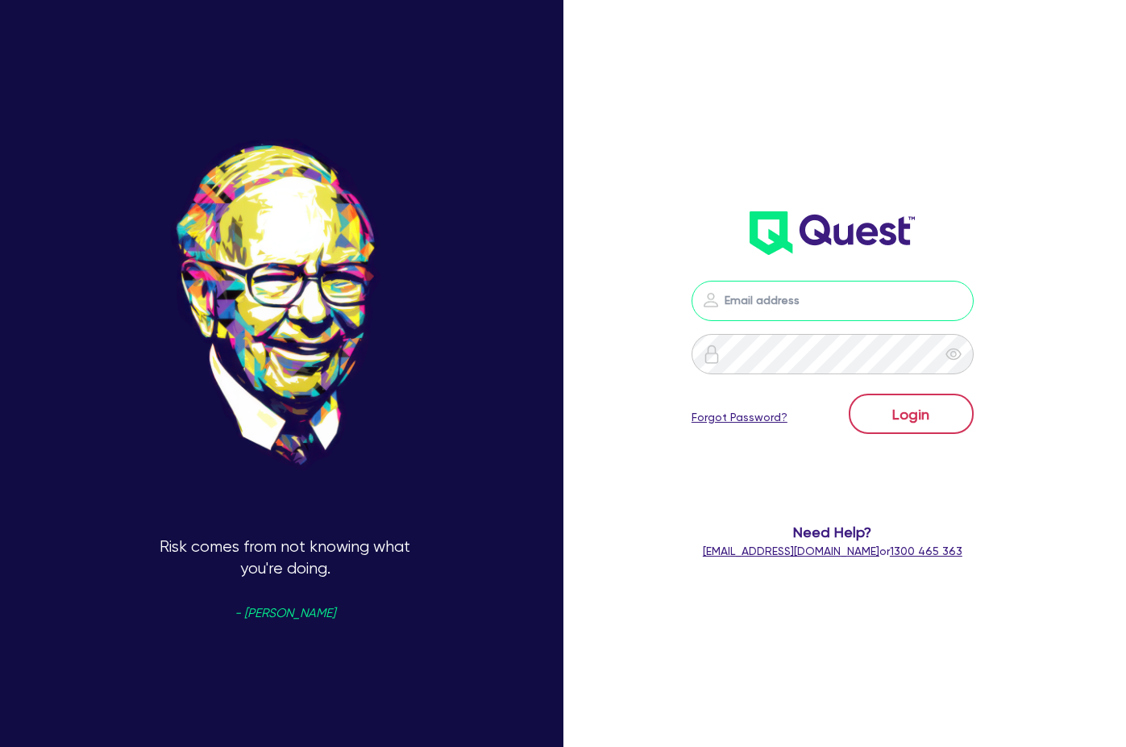
type input "[PERSON_NAME][EMAIL_ADDRESS][DOMAIN_NAME]"
click at [923, 408] on button "Login" at bounding box center [911, 413] width 125 height 40
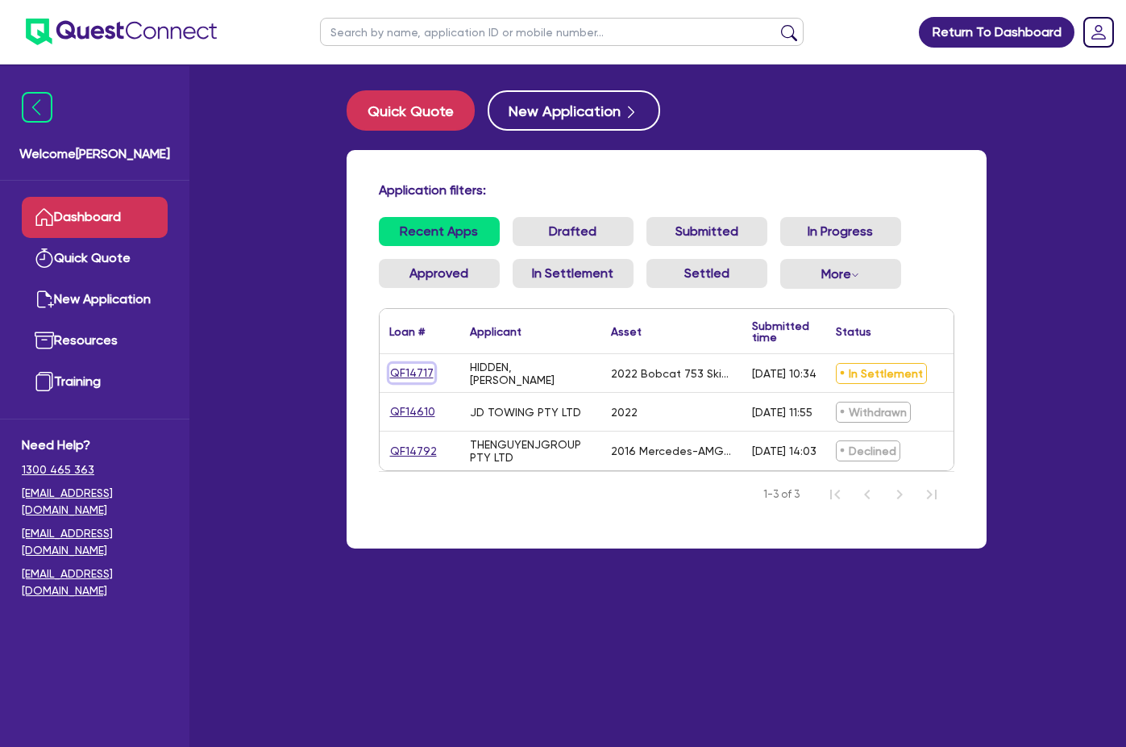
click at [389, 379] on link "QF14717" at bounding box center [411, 373] width 45 height 19
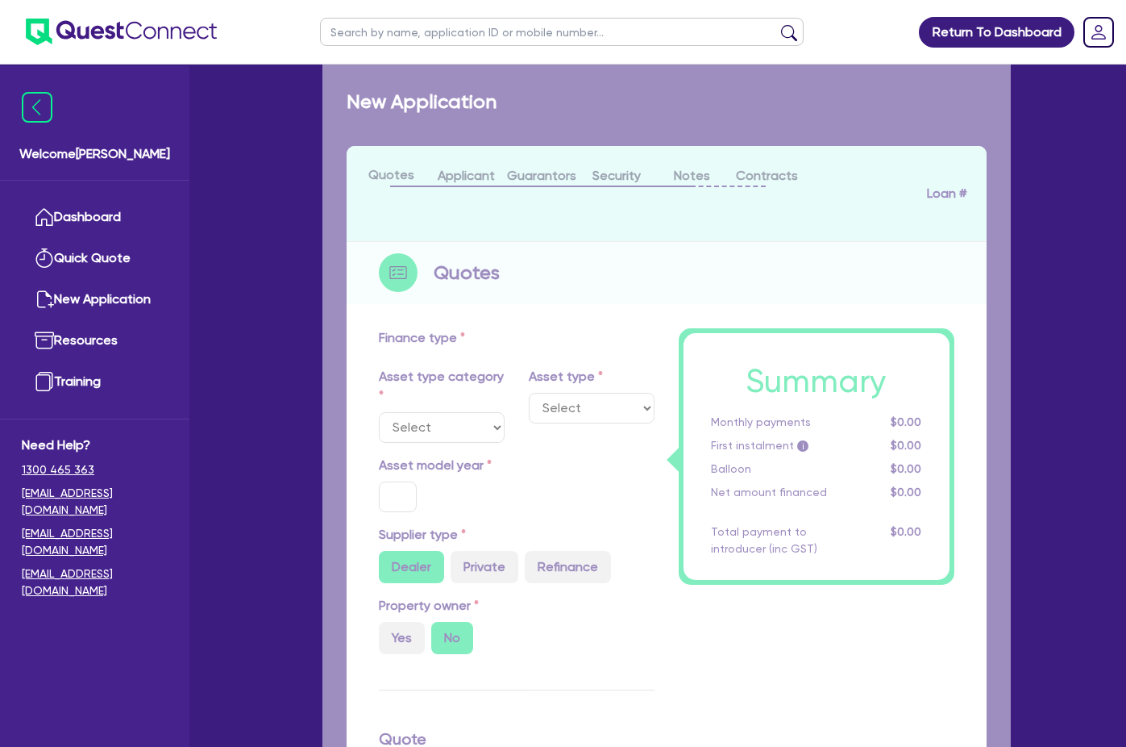
select select "PRIMARY_ASSETS"
type input "2022"
radio input "false"
radio input "true"
type input "25,000"
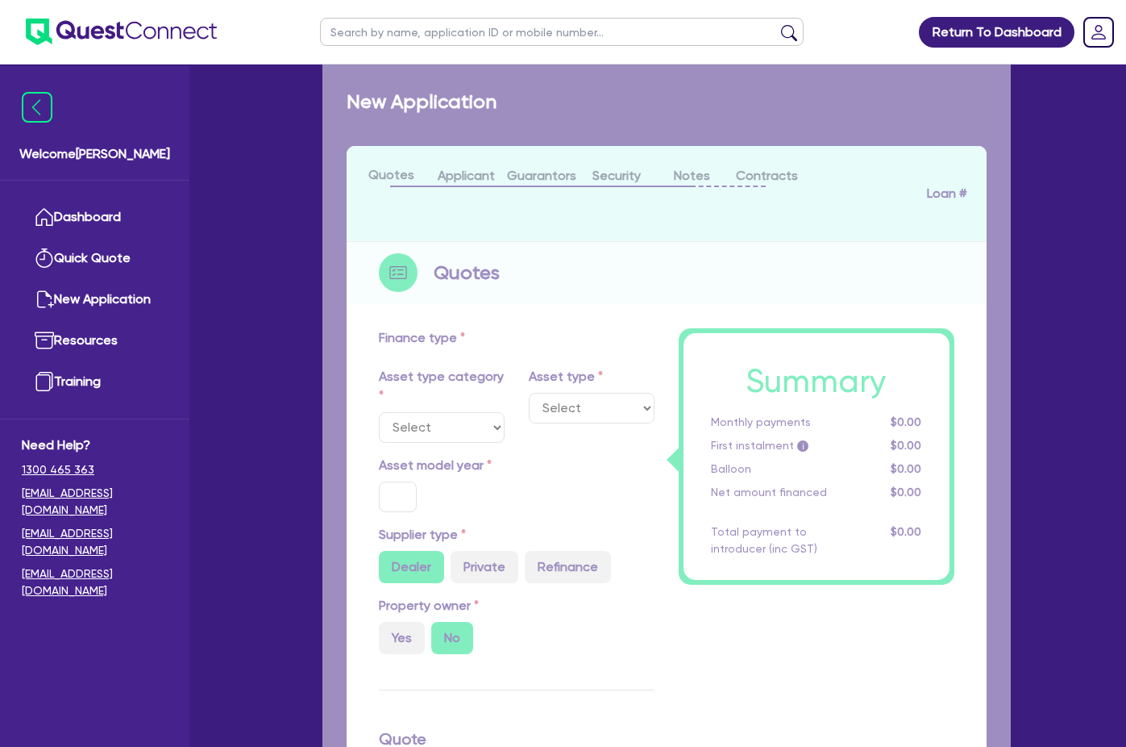
type input "9"
type input "2,250"
type input "17.95"
type input "2,500"
select select "YELLOW_GOODS_AND_EXCAVATORS"
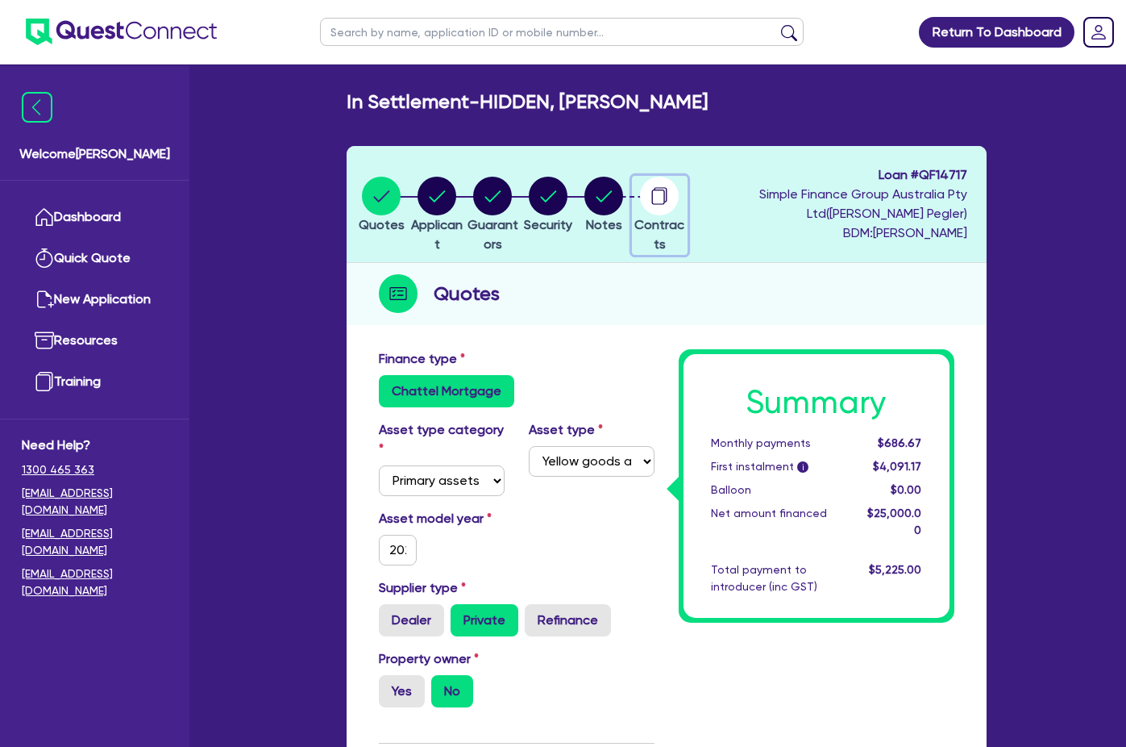
click at [665, 202] on icon "button" at bounding box center [658, 196] width 13 height 15
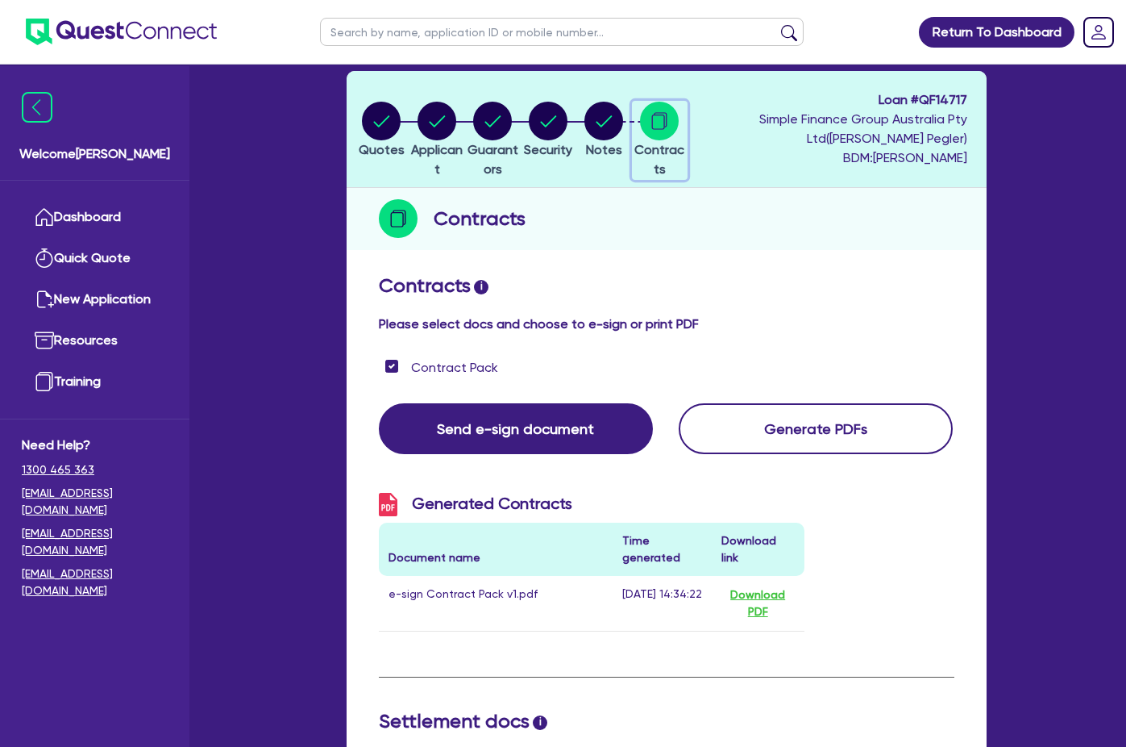
scroll to position [242, 0]
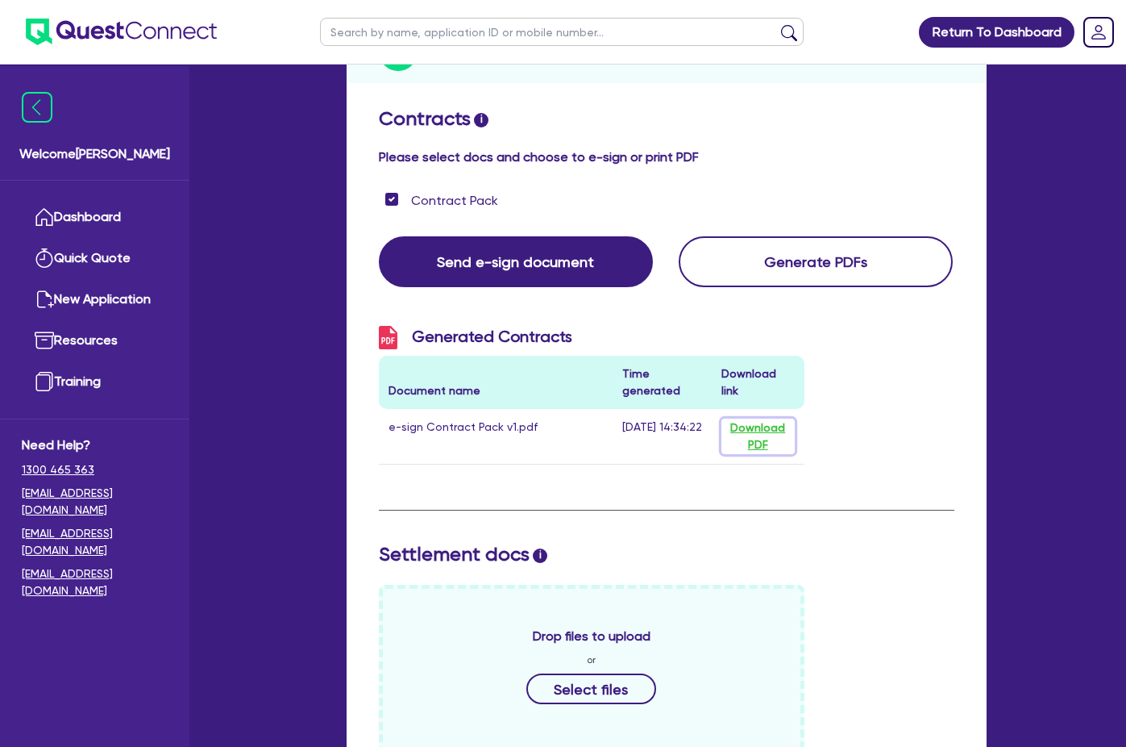
click at [768, 418] on button "Download PDF" at bounding box center [758, 435] width 73 height 35
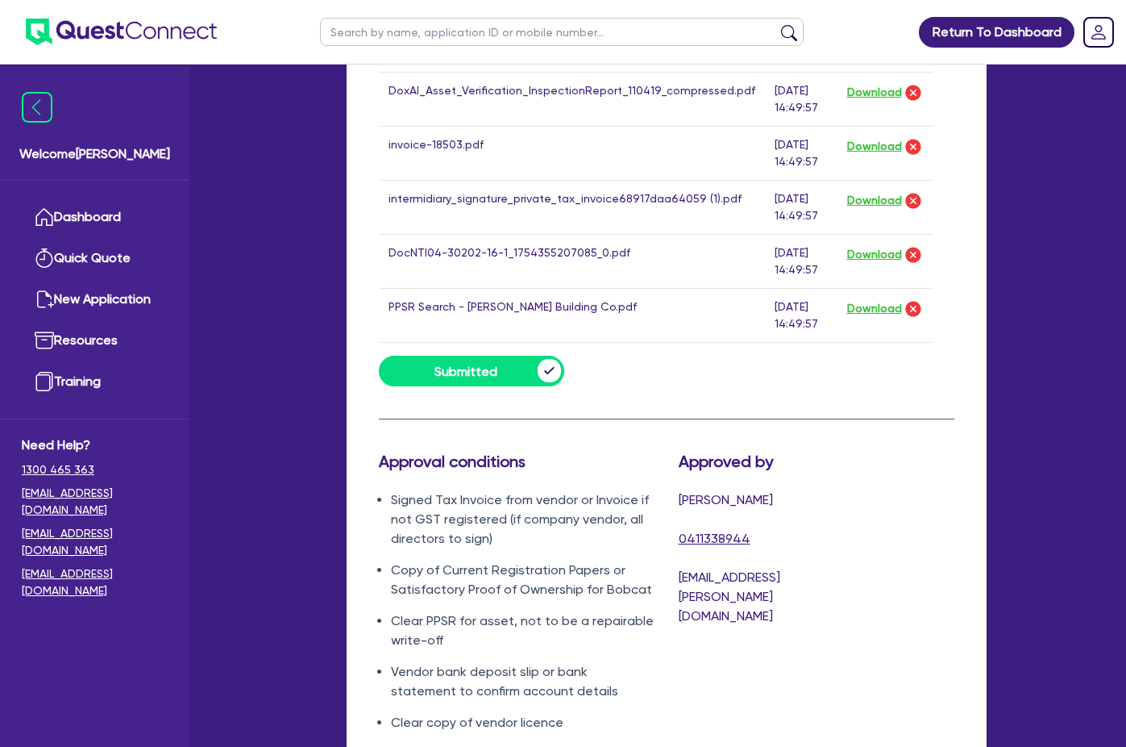
scroll to position [1149, 0]
